Goal: Task Accomplishment & Management: Complete application form

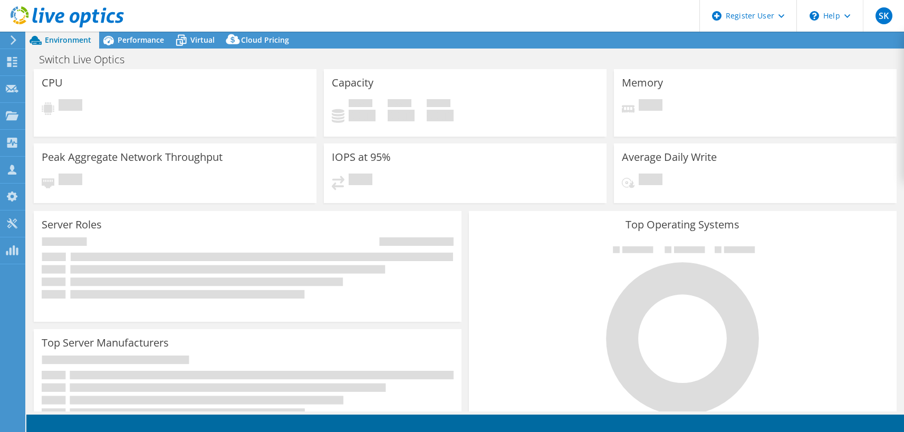
select select "USD"
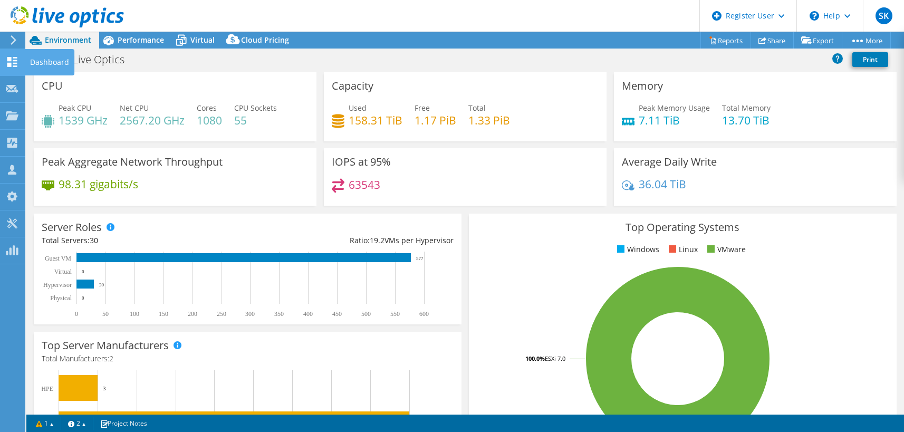
click at [11, 62] on icon at bounding box center [12, 62] width 13 height 10
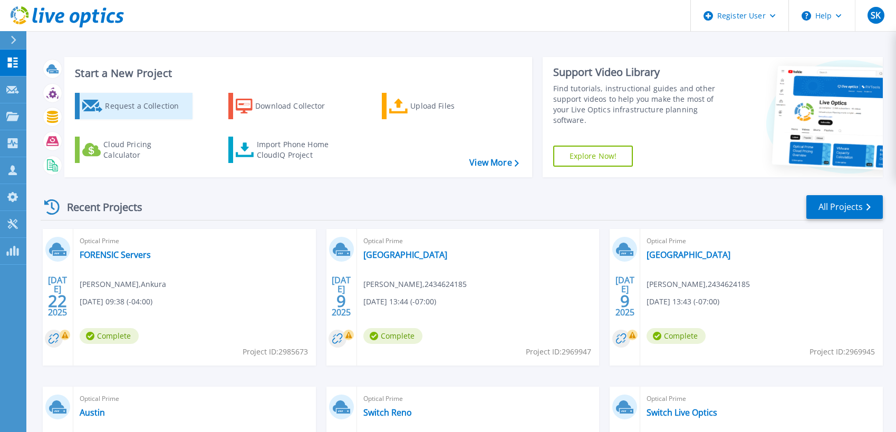
click at [122, 105] on div "Request a Collection" at bounding box center [147, 105] width 84 height 21
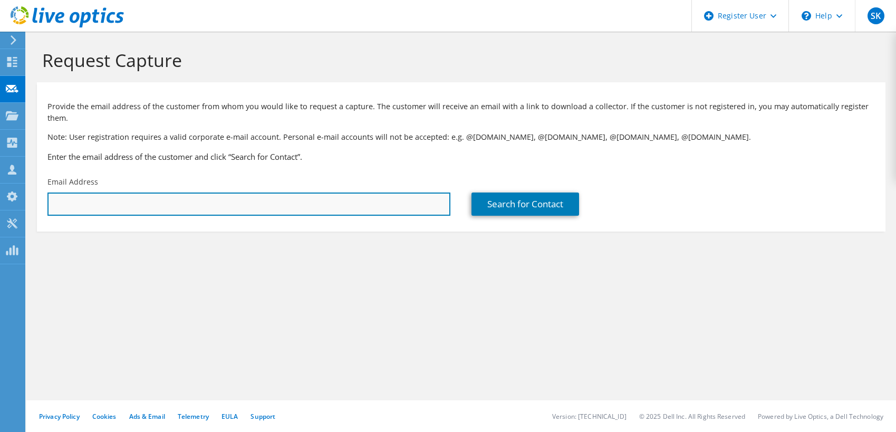
click at [105, 200] on input "text" at bounding box center [248, 203] width 403 height 23
click at [108, 204] on input "text" at bounding box center [248, 203] width 403 height 23
paste input "kevin.eckas@kochcc.com"
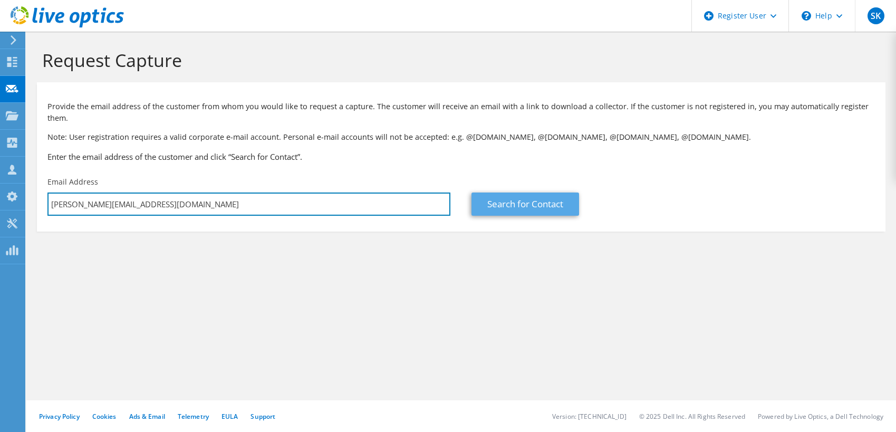
type input "kevin.eckas@kochcc.com"
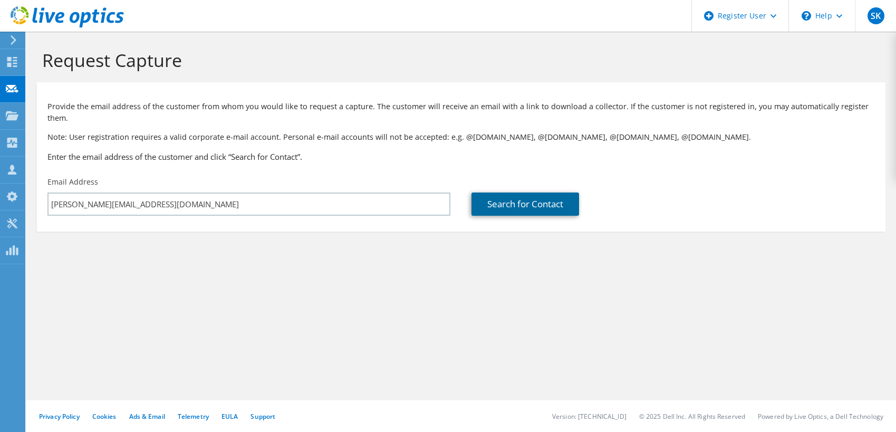
click at [528, 198] on link "Search for Contact" at bounding box center [525, 203] width 108 height 23
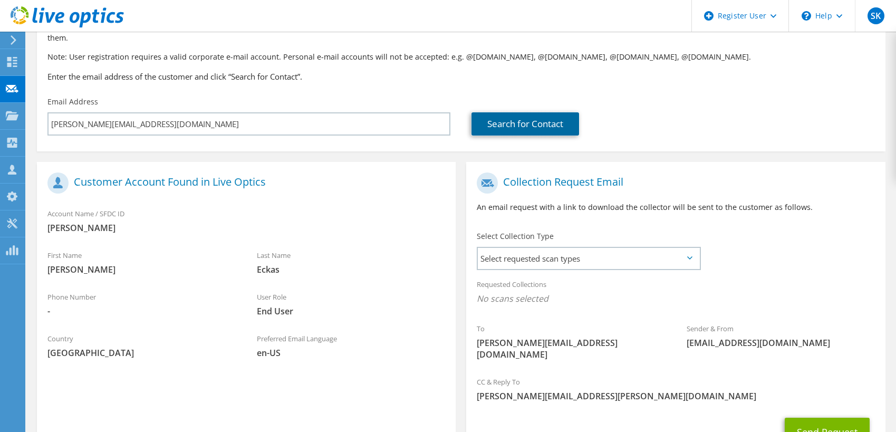
scroll to position [105, 0]
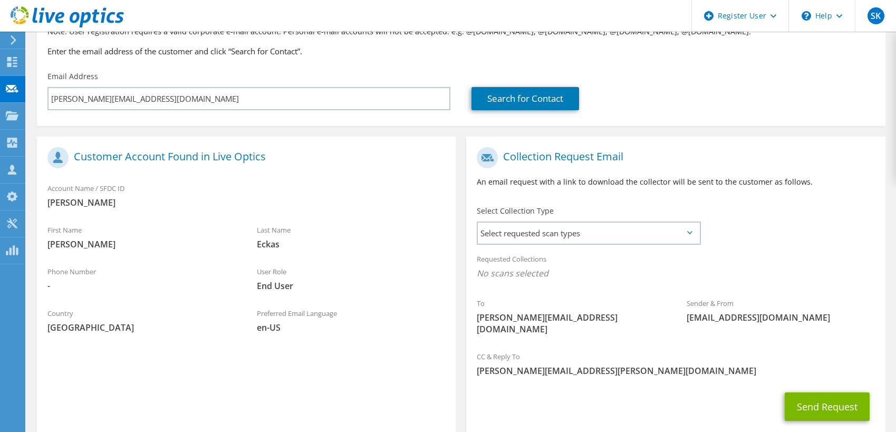
click at [688, 231] on icon at bounding box center [689, 232] width 5 height 3
click at [692, 233] on span "Select requested scan types" at bounding box center [588, 233] width 221 height 21
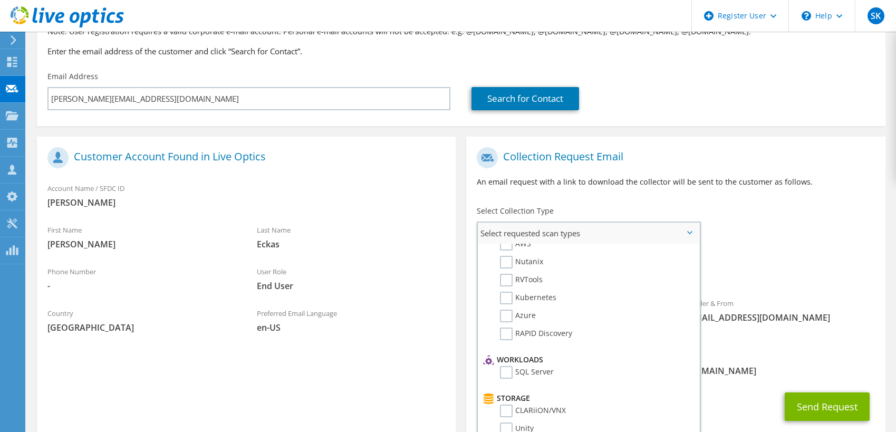
scroll to position [0, 0]
click at [506, 265] on label "Optical Prime" at bounding box center [531, 265] width 63 height 13
click at [0, 0] on input "Optical Prime" at bounding box center [0, 0] width 0 height 0
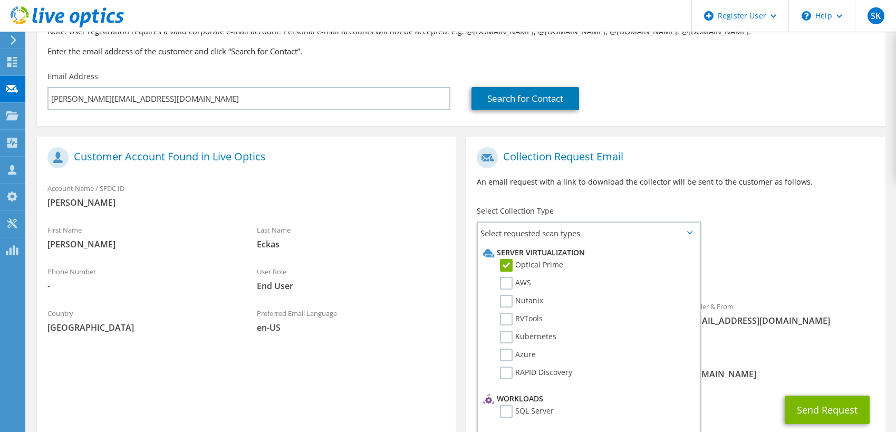
click at [735, 224] on div "To kevin.eckas@kochcc.com Sender & From liveoptics@liveoptics.com" at bounding box center [675, 245] width 419 height 207
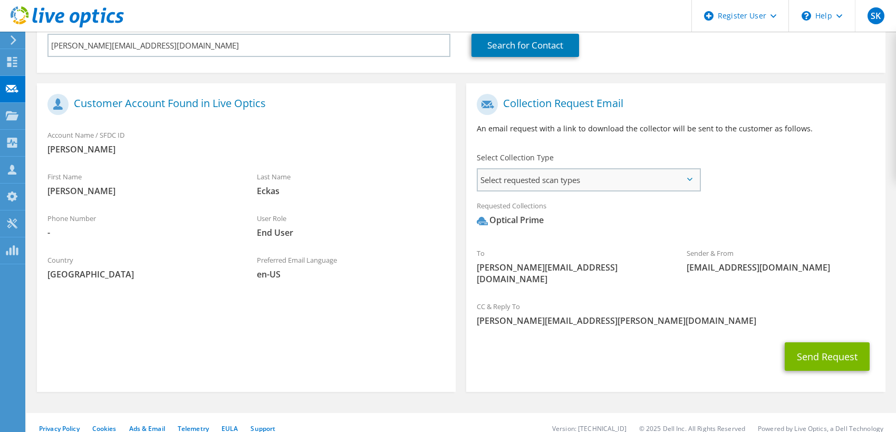
scroll to position [160, 0]
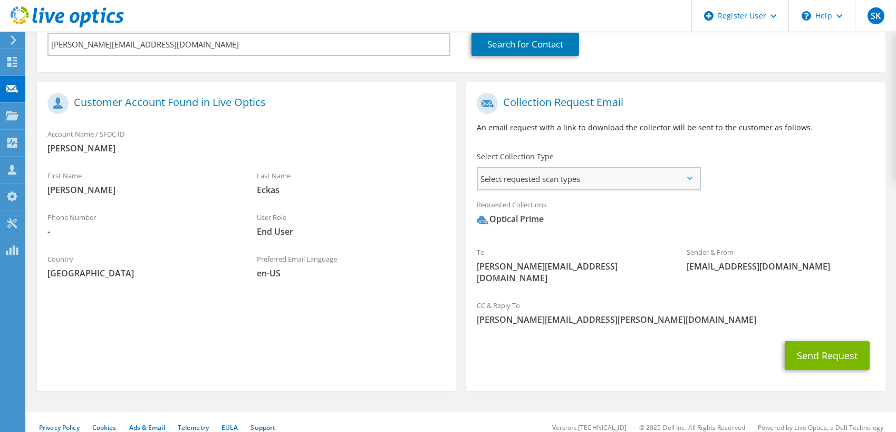
click at [692, 179] on span "Select requested scan types" at bounding box center [588, 178] width 221 height 21
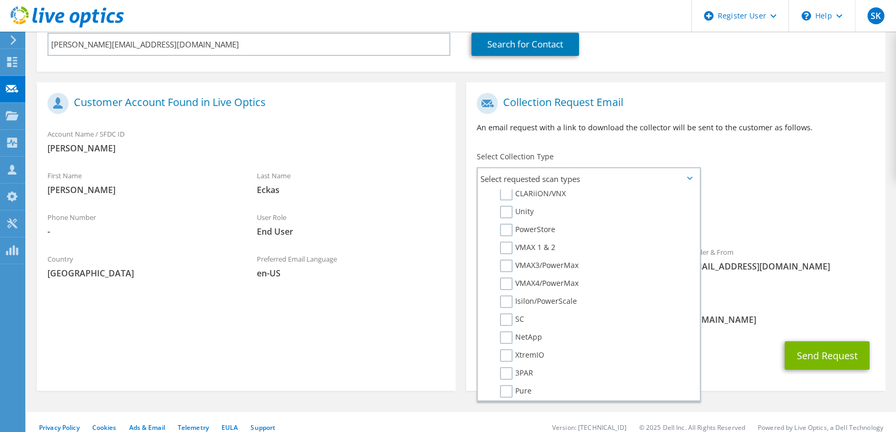
scroll to position [149, 0]
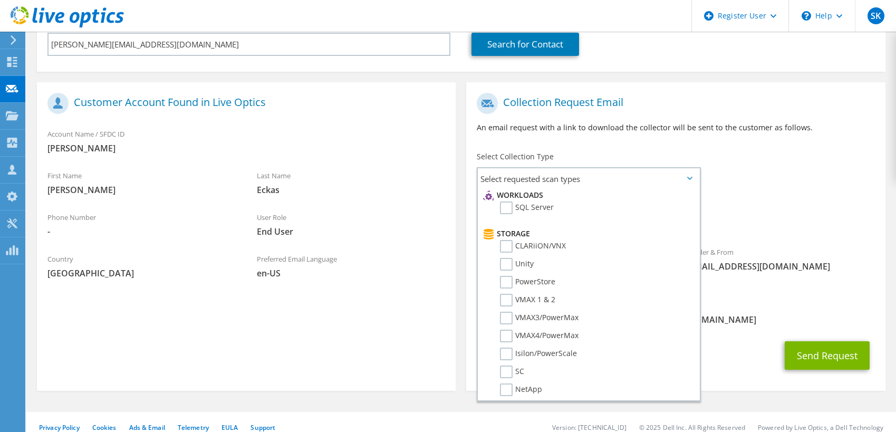
click at [765, 176] on div "To kevin.eckas@kochcc.com Sender & From liveoptics@liveoptics.com" at bounding box center [675, 191] width 419 height 207
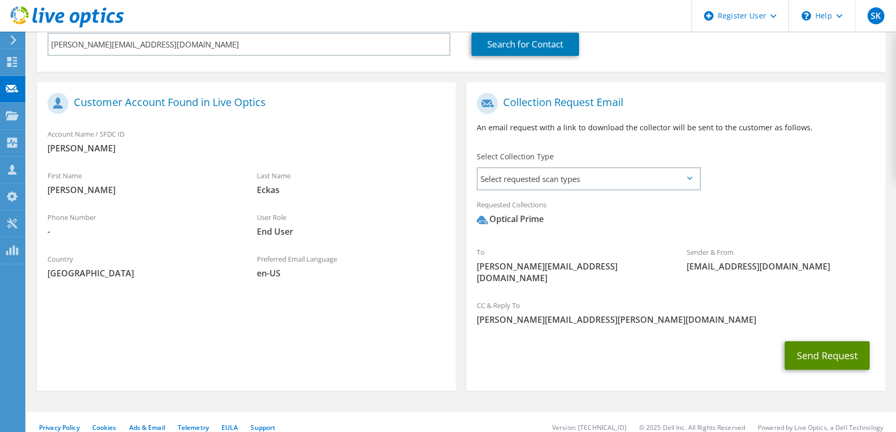
click at [813, 344] on button "Send Request" at bounding box center [827, 355] width 85 height 28
